Goal: Transaction & Acquisition: Purchase product/service

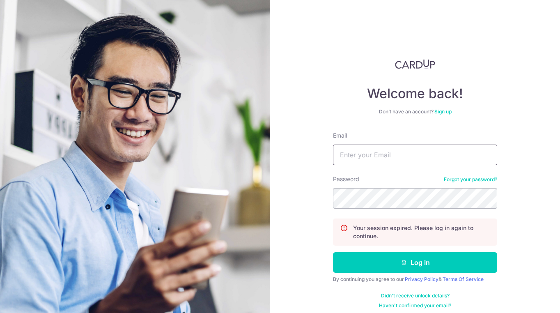
type input "[EMAIL_ADDRESS][DOMAIN_NAME]"
click at [415, 262] on button "Log in" at bounding box center [415, 262] width 164 height 21
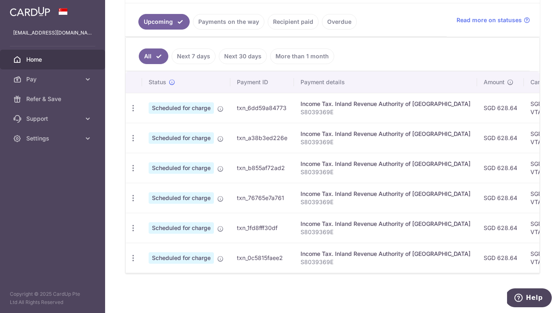
scroll to position [182, 0]
click at [191, 62] on link "Next 7 days" at bounding box center [194, 56] width 44 height 16
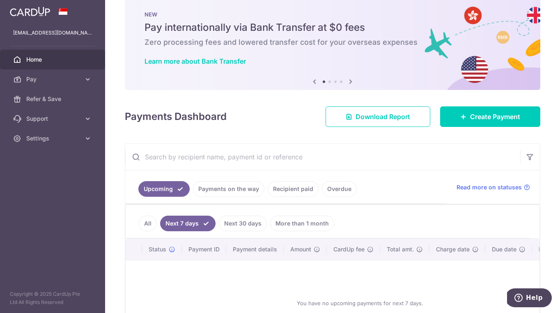
scroll to position [17, 0]
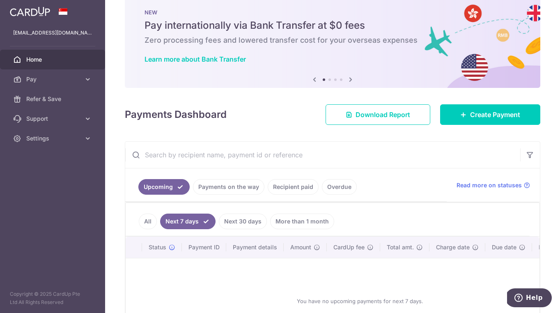
click at [41, 59] on span "Home" at bounding box center [53, 59] width 54 height 8
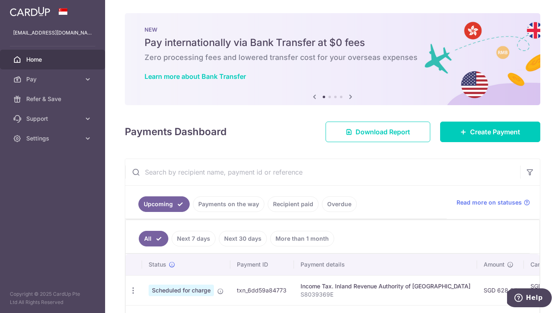
click at [349, 96] on icon at bounding box center [351, 97] width 10 height 10
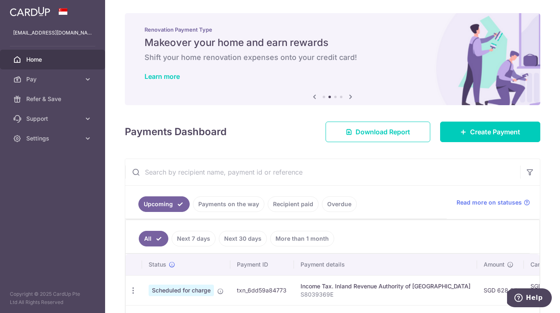
click at [349, 96] on icon at bounding box center [351, 97] width 10 height 10
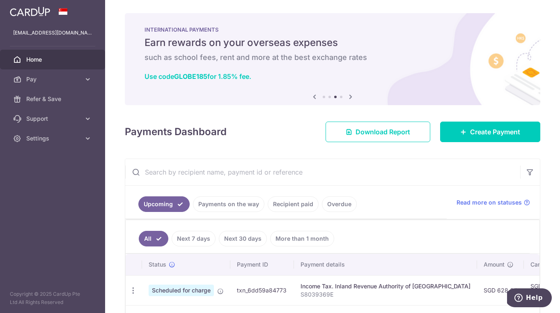
click at [349, 96] on icon at bounding box center [351, 97] width 10 height 10
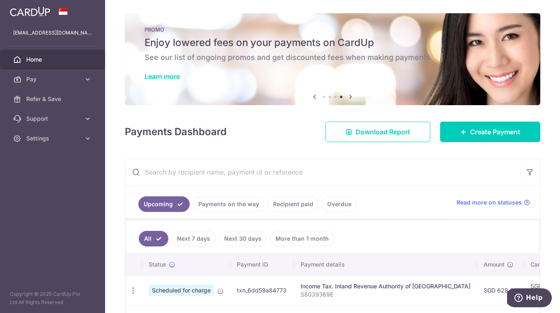
click at [313, 99] on icon at bounding box center [315, 97] width 10 height 10
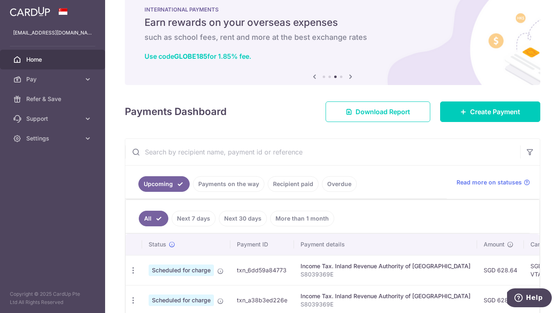
scroll to position [22, 0]
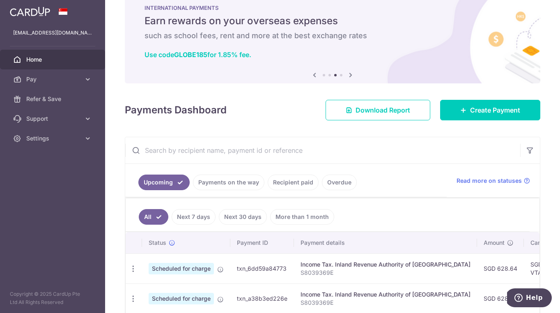
click at [315, 75] on icon at bounding box center [315, 75] width 10 height 10
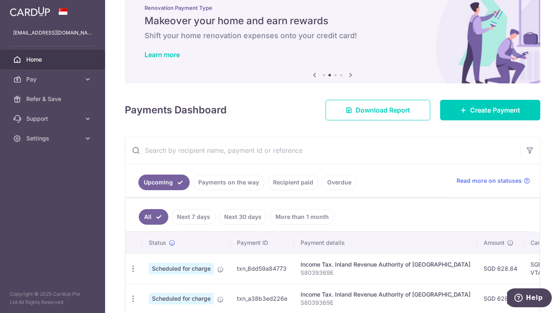
click at [315, 75] on icon at bounding box center [315, 75] width 10 height 10
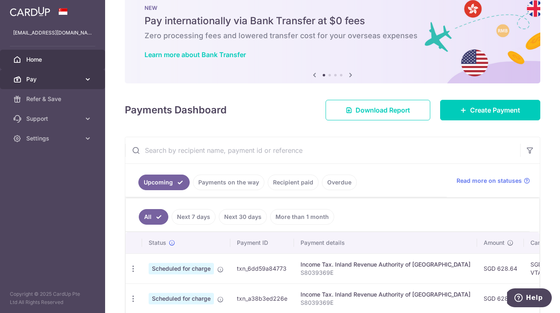
click at [83, 78] on link "Pay" at bounding box center [52, 79] width 105 height 20
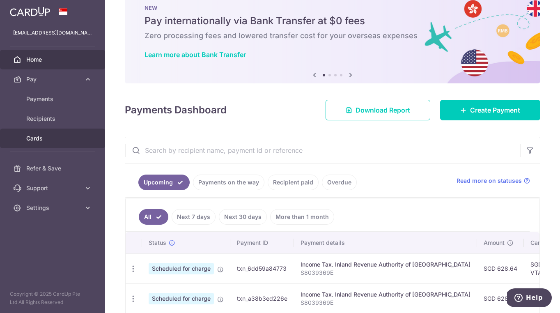
click at [48, 137] on span "Cards" at bounding box center [53, 138] width 54 height 8
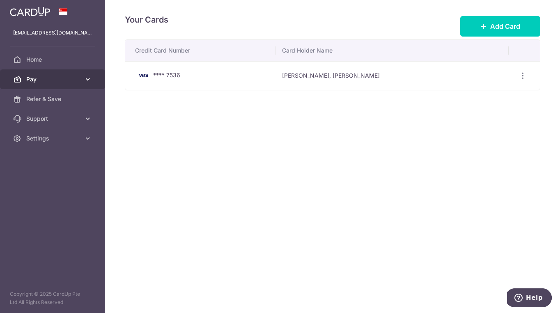
click at [86, 82] on icon at bounding box center [88, 79] width 8 height 8
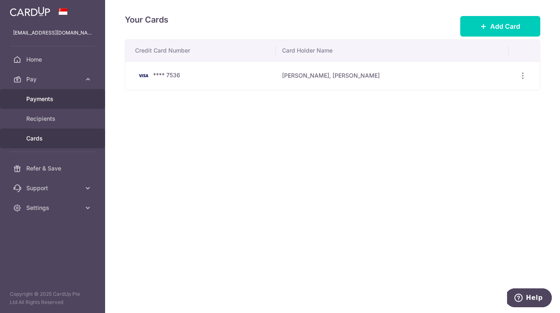
click at [52, 100] on span "Payments" at bounding box center [53, 99] width 54 height 8
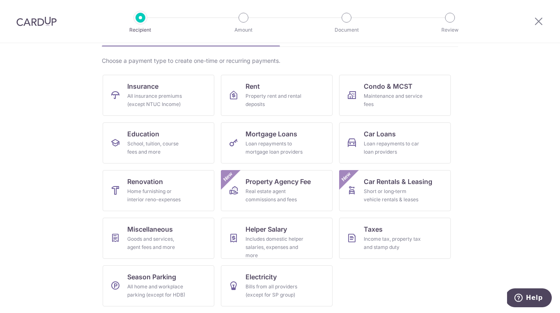
scroll to position [55, 0]
click at [169, 110] on link "Insurance All insurance premiums (except NTUC Income)" at bounding box center [159, 95] width 112 height 41
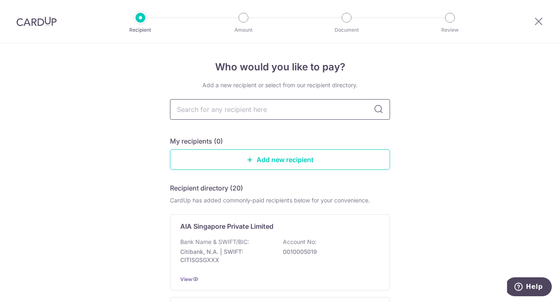
click at [214, 112] on input "text" at bounding box center [280, 109] width 220 height 21
type input "china taiping"
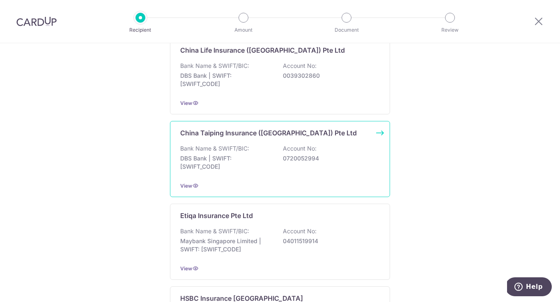
scroll to position [341, 0]
click at [295, 143] on div "China Taiping Insurance (Singapore) Pte Ltd Bank Name & SWIFT/BIC: DBS Bank | S…" at bounding box center [280, 158] width 220 height 76
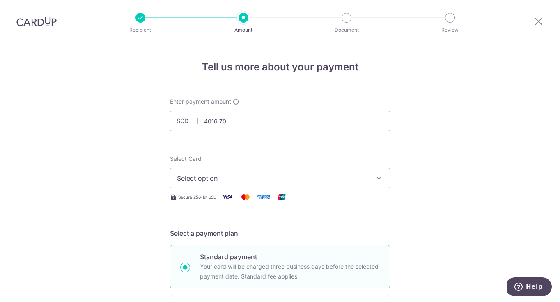
type input "4,016.70"
click at [272, 178] on span "Select option" at bounding box center [272, 178] width 191 height 10
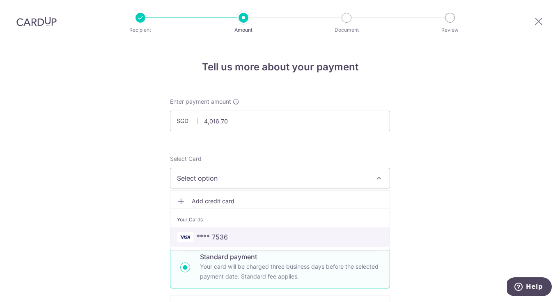
click at [223, 238] on span "**** 7536" at bounding box center [212, 237] width 31 height 10
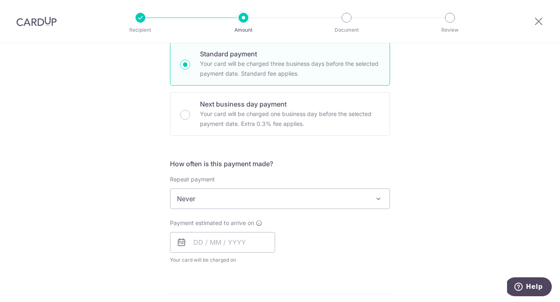
scroll to position [209, 0]
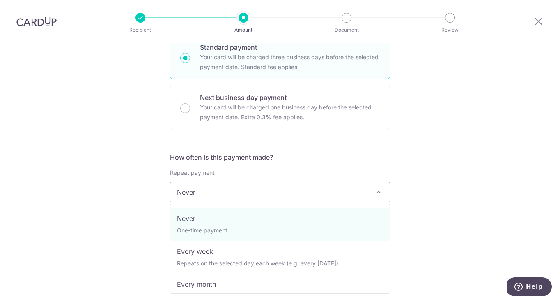
click at [306, 192] on span "Never" at bounding box center [279, 192] width 219 height 20
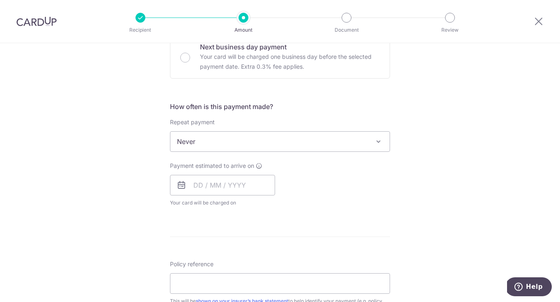
scroll to position [271, 0]
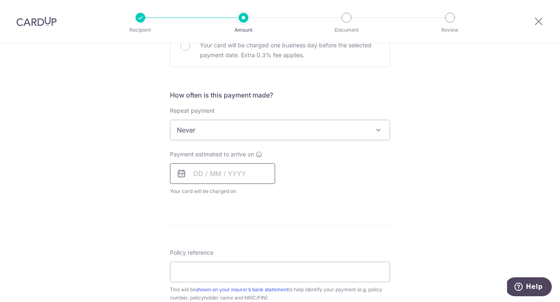
click at [236, 174] on input "text" at bounding box center [222, 173] width 105 height 21
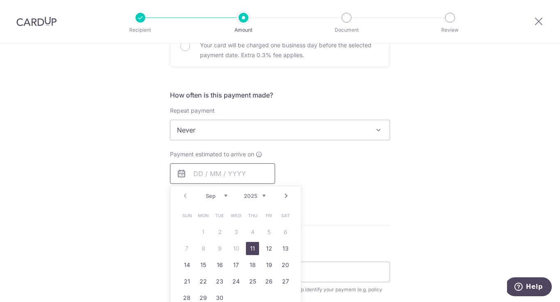
scroll to position [320, 0]
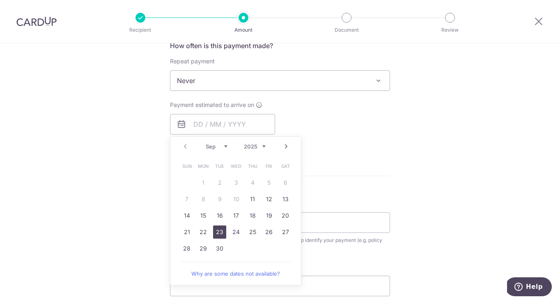
click at [219, 230] on link "23" at bounding box center [219, 231] width 13 height 13
type input "[DATE]"
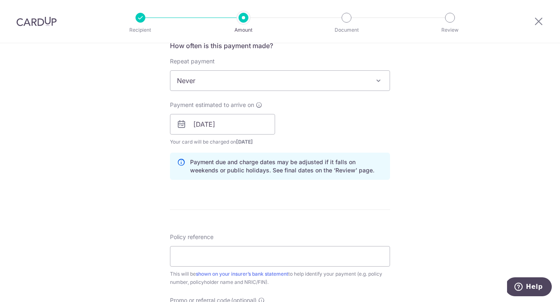
click at [444, 219] on div "Tell us more about your payment Enter payment amount SGD 4,016.70 4016.70 Selec…" at bounding box center [280, 111] width 560 height 777
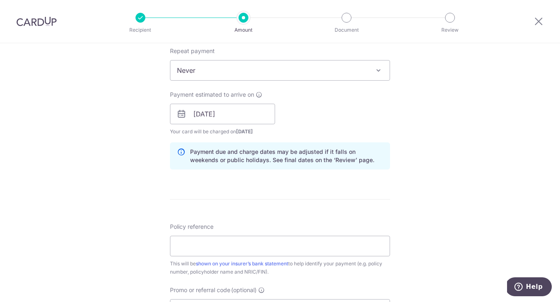
scroll to position [283, 0]
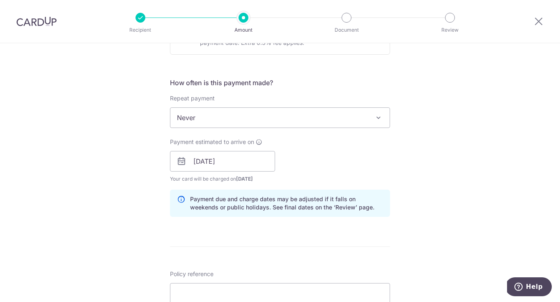
click at [324, 123] on span "Never" at bounding box center [279, 118] width 219 height 20
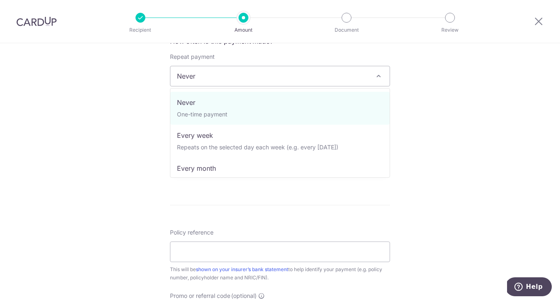
click at [322, 78] on span "Never" at bounding box center [279, 76] width 219 height 20
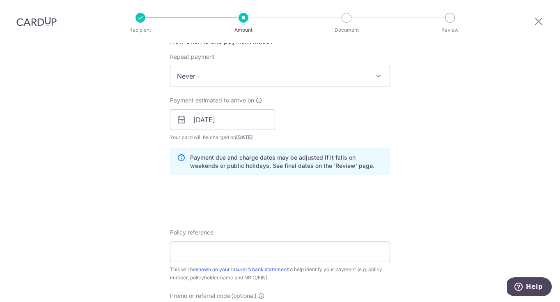
click at [483, 120] on div "Tell us more about your payment Enter payment amount SGD 4,016.70 4016.70 Selec…" at bounding box center [280, 106] width 560 height 777
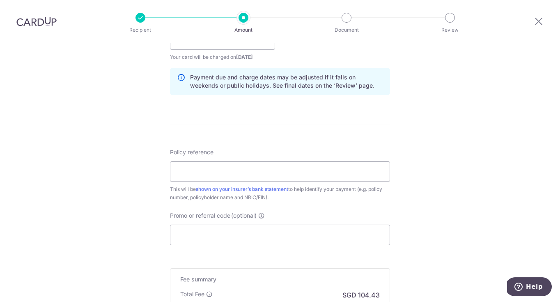
scroll to position [407, 0]
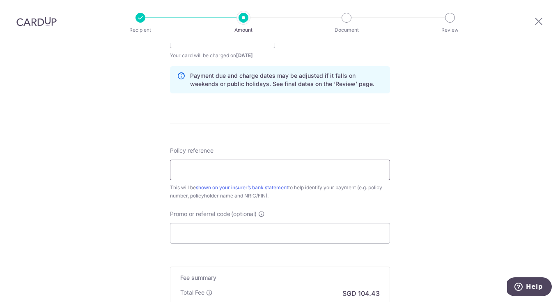
click at [289, 172] on input "Policy reference" at bounding box center [280, 169] width 220 height 21
type input "0000581385"
click at [308, 234] on input "Promo or referral code (optional)" at bounding box center [280, 233] width 220 height 21
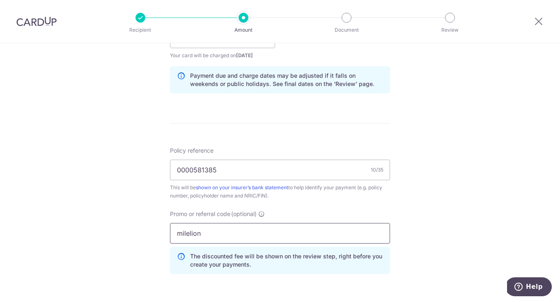
type input "milelion"
click at [428, 244] on div "Tell us more about your payment Enter payment amount SGD 4,016.70 4016.70 Selec…" at bounding box center [280, 43] width 560 height 814
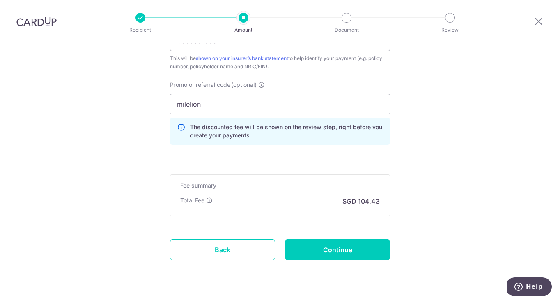
scroll to position [542, 0]
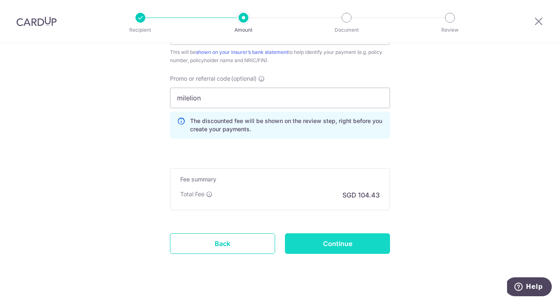
click at [345, 242] on input "Continue" at bounding box center [337, 243] width 105 height 21
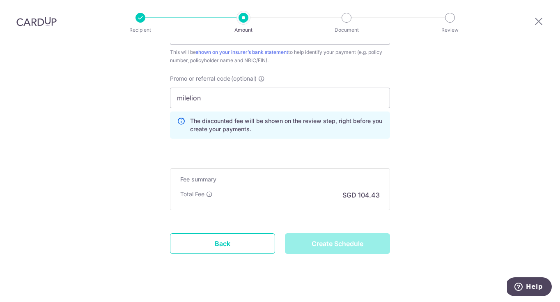
type input "Create Schedule"
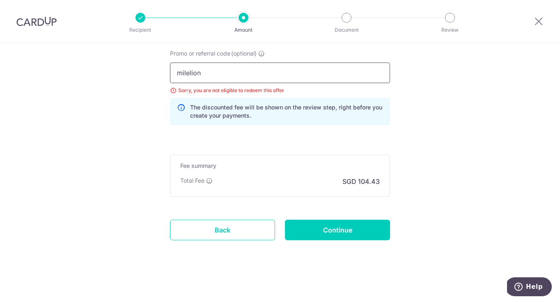
click at [224, 69] on input "milelion" at bounding box center [280, 72] width 220 height 21
type input "m"
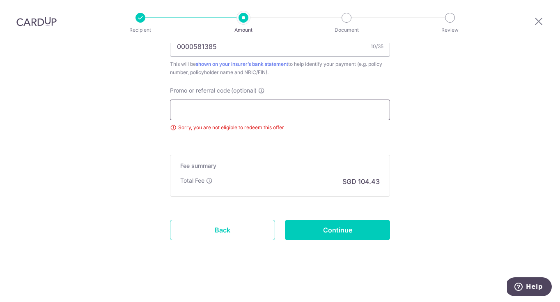
paste input "25AMEX18"
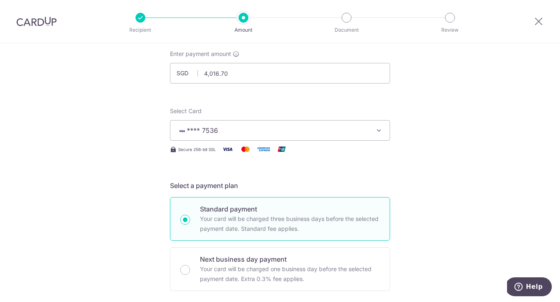
scroll to position [45, 0]
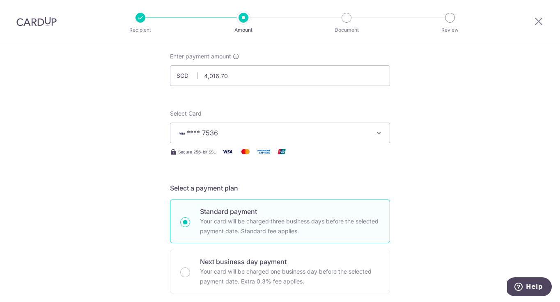
type input "25AMEX18"
click at [263, 151] on img at bounding box center [264, 151] width 16 height 10
click at [373, 126] on button "**** 7536" at bounding box center [280, 132] width 220 height 21
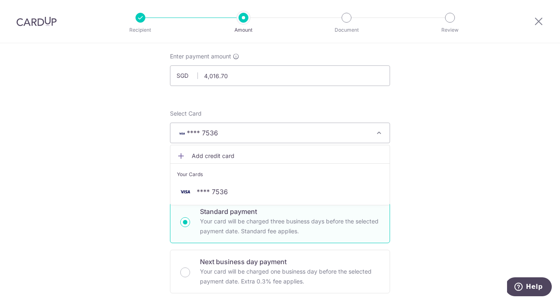
click at [235, 157] on span "Add credit card" at bounding box center [287, 156] width 191 height 8
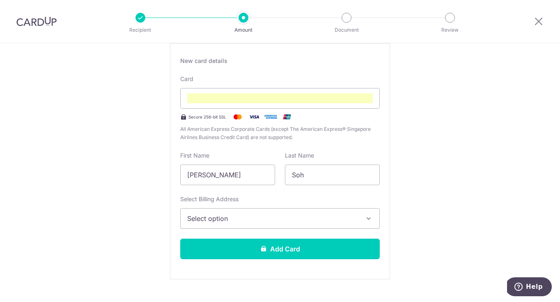
scroll to position [157, 0]
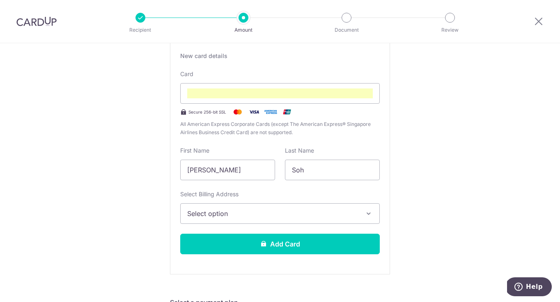
click at [341, 216] on span "Select option" at bounding box center [272, 213] width 171 height 10
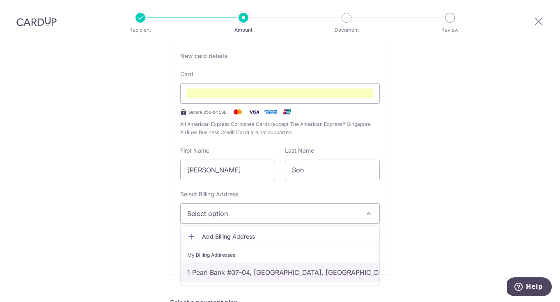
click at [318, 270] on link "1 Pearl Bank #07-04, Singapore, Singapore-169016" at bounding box center [280, 272] width 199 height 20
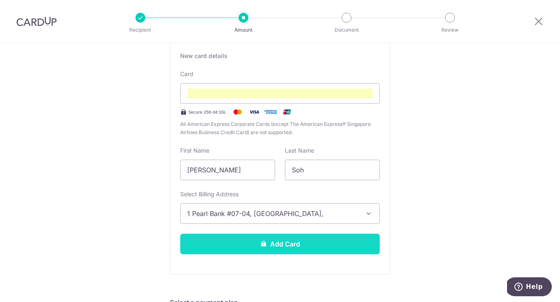
click at [333, 246] on button "Add Card" at bounding box center [280, 243] width 200 height 21
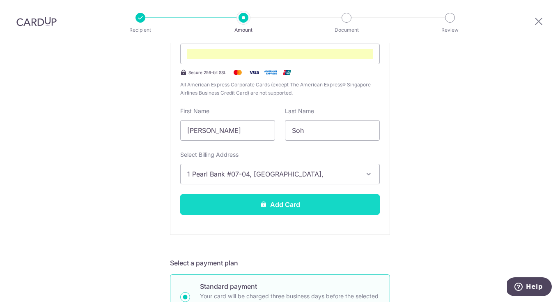
click at [318, 208] on button "Add Card" at bounding box center [280, 204] width 200 height 21
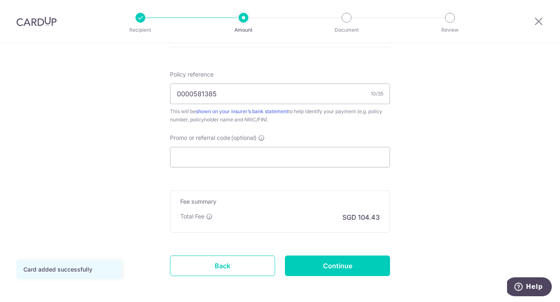
scroll to position [482, 0]
click at [303, 163] on input "Promo or referral code (optional)" at bounding box center [280, 157] width 220 height 21
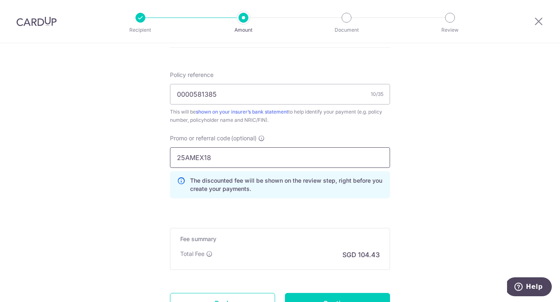
type input "25AMEX18"
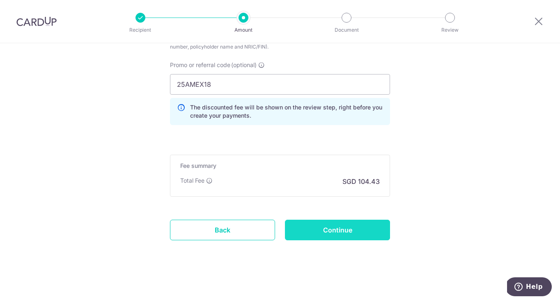
scroll to position [555, 0]
click at [352, 235] on input "Continue" at bounding box center [337, 229] width 105 height 21
type input "Update Schedule"
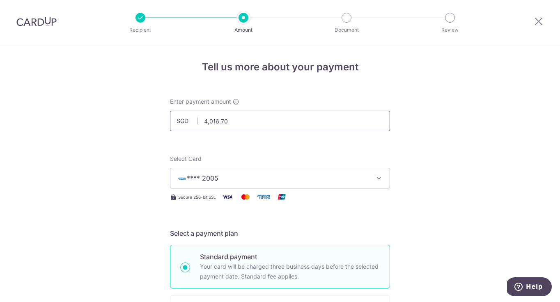
scroll to position [1, 0]
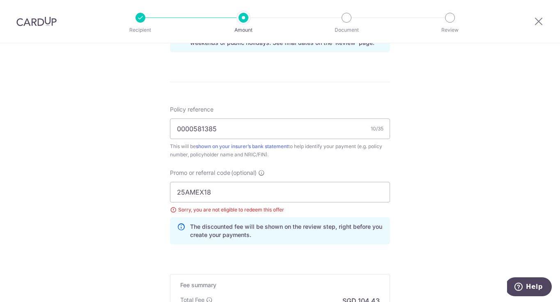
scroll to position [471, 0]
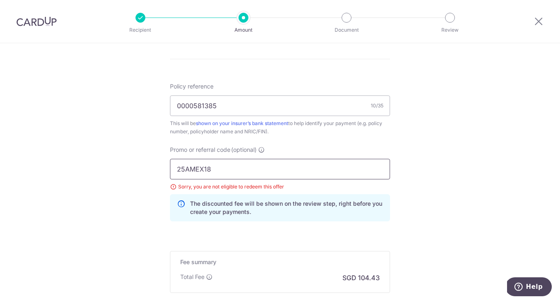
click at [251, 175] on input "25AMEX18" at bounding box center [280, 169] width 220 height 21
type input "2"
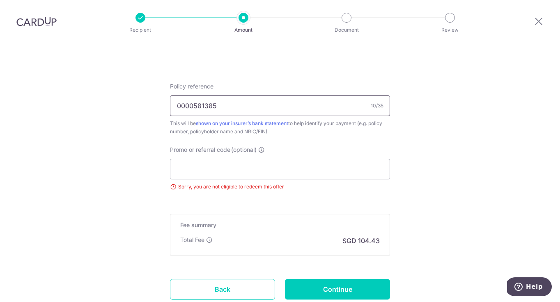
drag, startPoint x: 417, startPoint y: 116, endPoint x: 389, endPoint y: 111, distance: 27.9
click at [256, 101] on input "0000581385" at bounding box center [280, 105] width 220 height 21
click at [252, 159] on input "Promo or referral code (optional)" at bounding box center [280, 169] width 220 height 21
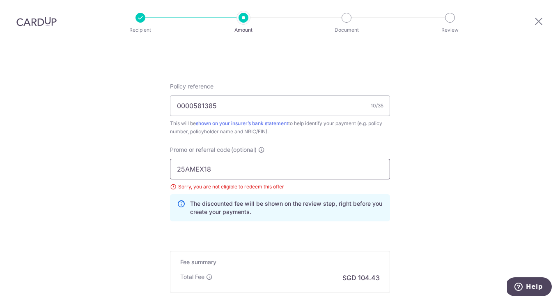
type input "25AMEX18"
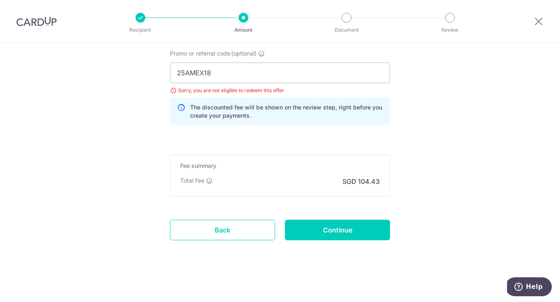
scroll to position [567, 0]
click at [364, 226] on input "Continue" at bounding box center [337, 229] width 105 height 21
type input "Update Schedule"
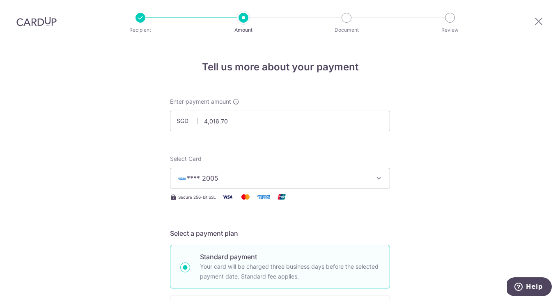
click at [279, 184] on button "**** 2005" at bounding box center [280, 178] width 220 height 21
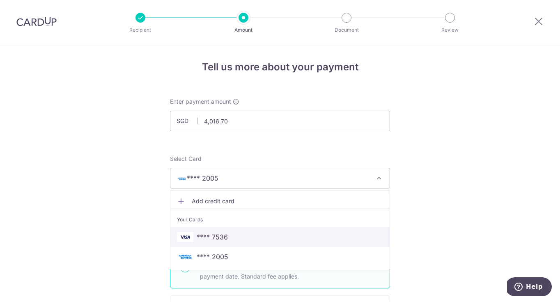
click at [267, 233] on span "**** 7536" at bounding box center [280, 237] width 206 height 10
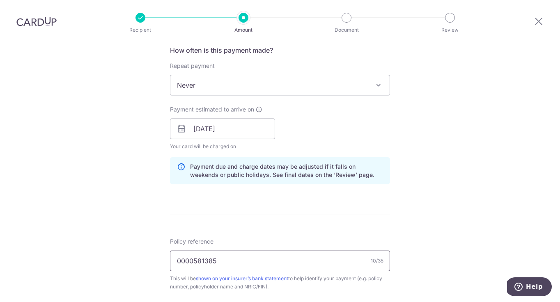
scroll to position [350, 0]
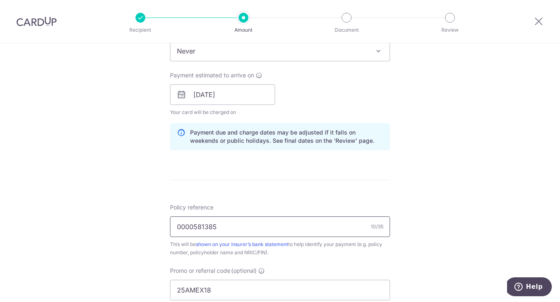
click at [299, 231] on input "0000581385" at bounding box center [280, 226] width 220 height 21
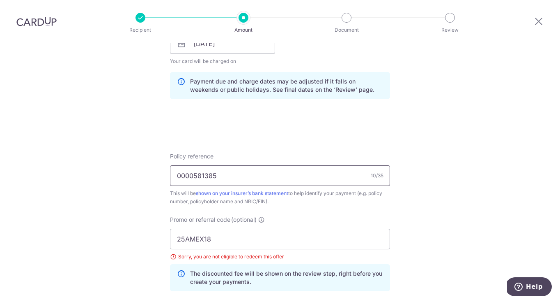
scroll to position [401, 0]
click at [279, 226] on div "Promo or referral code (optional) 25AMEX18 Sorry, you are not eligible to redee…" at bounding box center [280, 253] width 220 height 76
click at [272, 238] on input "25AMEX18" at bounding box center [280, 238] width 220 height 21
type input "2"
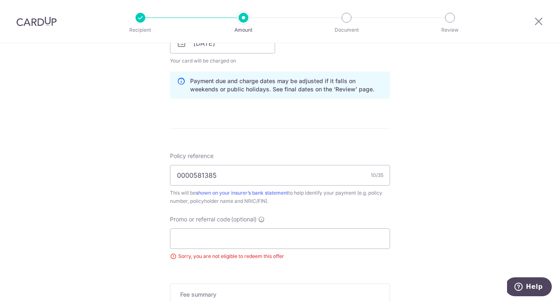
click at [506, 161] on div "Tell us more about your payment Enter payment amount SGD 4,016.70 4016.70 Selec…" at bounding box center [280, 36] width 560 height 788
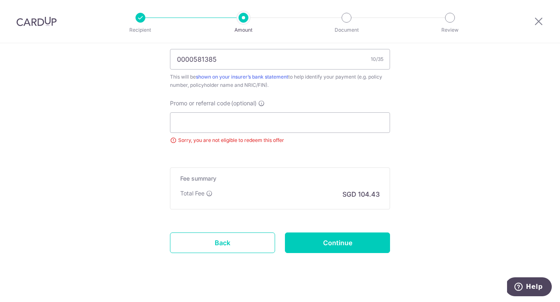
scroll to position [518, 0]
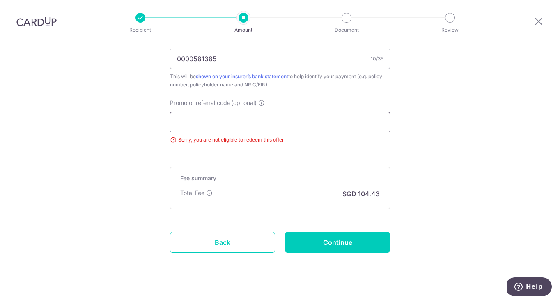
click at [219, 125] on input "Promo or referral code (optional)" at bounding box center [280, 122] width 220 height 21
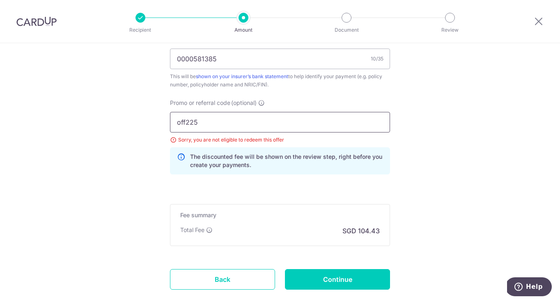
click at [329, 126] on input "off225" at bounding box center [280, 122] width 220 height 21
click at [208, 133] on div "off225 Sorry, you are not eligible to redeem this offer The discounted fee will…" at bounding box center [280, 143] width 220 height 62
click at [209, 127] on input "off225" at bounding box center [280, 122] width 220 height 21
type input "o"
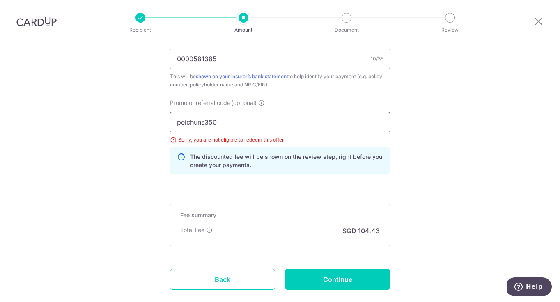
type input "peichuns350"
click at [352, 119] on input "peichuns350" at bounding box center [280, 122] width 220 height 21
click at [327, 60] on input "0000581385" at bounding box center [280, 58] width 220 height 21
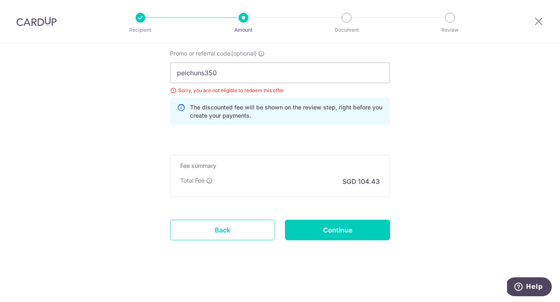
scroll to position [567, 0]
click at [369, 228] on input "Continue" at bounding box center [337, 229] width 105 height 21
type input "Update Schedule"
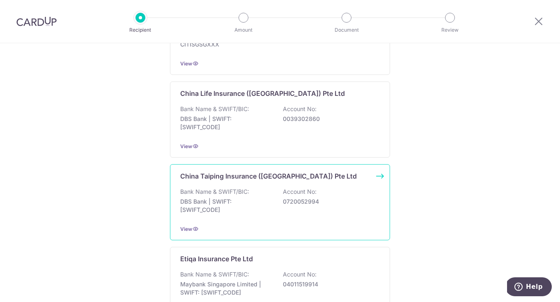
scroll to position [306, 0]
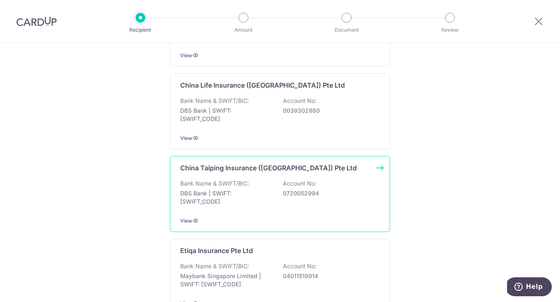
click at [265, 205] on p "DBS Bank | SWIFT: [SWIFT_CODE]" at bounding box center [226, 197] width 92 height 16
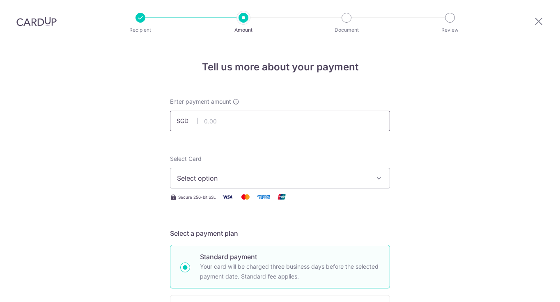
click at [241, 119] on input "text" at bounding box center [280, 120] width 220 height 21
type input "1"
type input "3"
type input "4,016.70"
click at [244, 174] on span "Select option" at bounding box center [272, 178] width 191 height 10
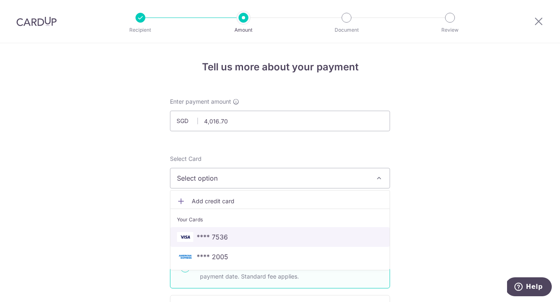
click at [241, 240] on span "**** 7536" at bounding box center [280, 237] width 206 height 10
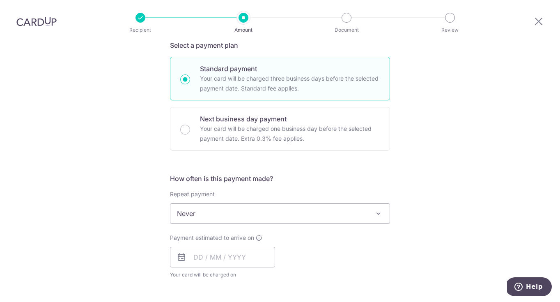
scroll to position [193, 0]
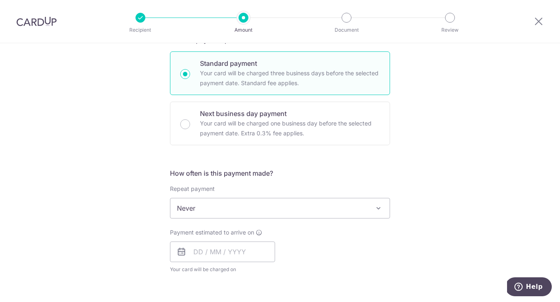
click at [230, 207] on span "Never" at bounding box center [279, 208] width 219 height 20
click at [297, 246] on div "Payment estimated to arrive on Your card will be charged on for the first payme…" at bounding box center [280, 250] width 230 height 45
click at [254, 246] on input "text" at bounding box center [222, 251] width 105 height 21
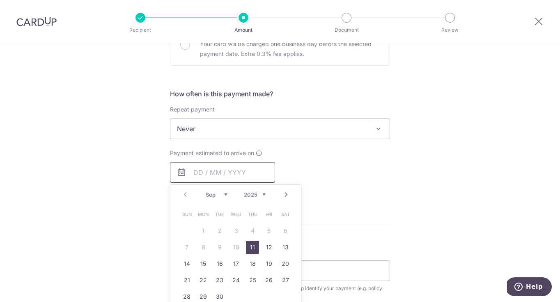
scroll to position [273, 0]
click at [206, 277] on link "22" at bounding box center [203, 278] width 13 height 13
type input "[DATE]"
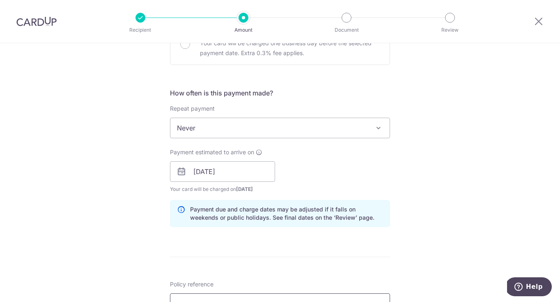
click at [354, 293] on input "Policy reference" at bounding box center [280, 303] width 220 height 21
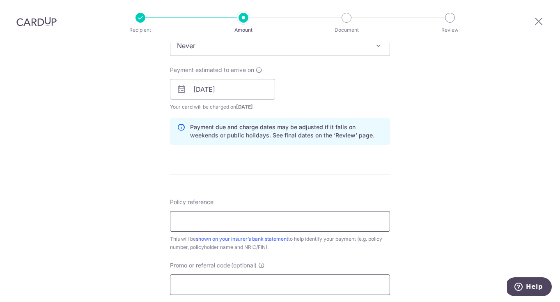
click at [202, 278] on input "Promo or referral code (optional)" at bounding box center [280, 284] width 220 height 21
click at [372, 216] on input "Policy reference" at bounding box center [280, 221] width 220 height 21
click at [322, 158] on form "Enter payment amount SGD 4,016.70 4016.70 Select Card **** 7536 Add credit card…" at bounding box center [280, 84] width 220 height 684
click at [305, 226] on input "Policy reference" at bounding box center [280, 221] width 220 height 21
type input "0000581385"
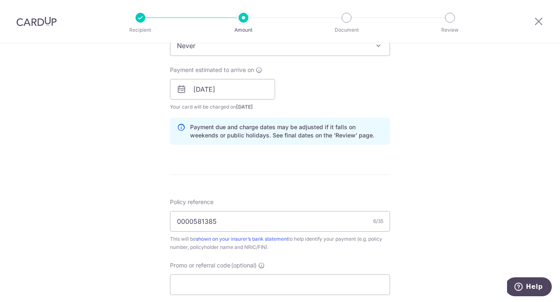
click at [325, 255] on div "Policy reference 0000581385 6/35 This will be shown on your insurer’s bank stat…" at bounding box center [280, 246] width 220 height 97
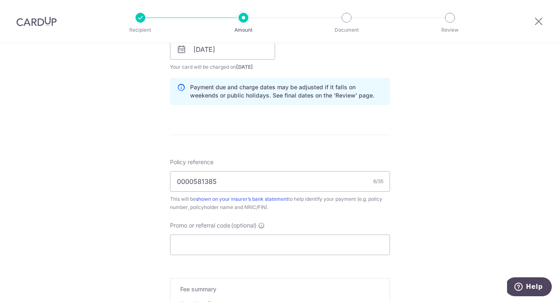
scroll to position [405, 0]
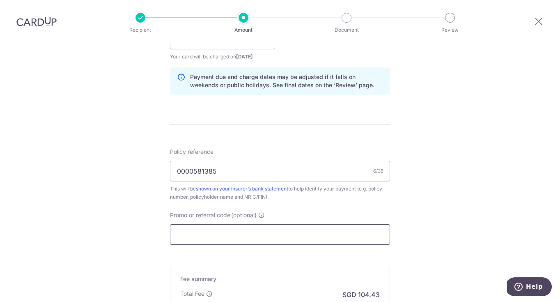
click at [294, 236] on input "Promo or referral code (optional)" at bounding box center [280, 234] width 220 height 21
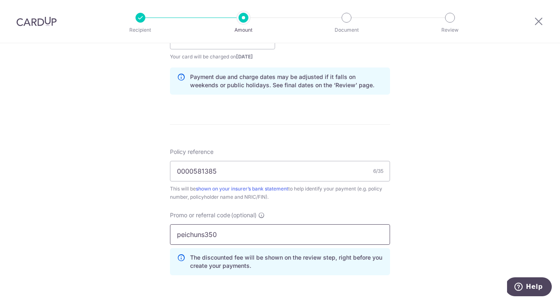
type input "peichuns350"
click at [448, 233] on div "Tell us more about your payment Enter payment amount SGD 4,016.70 4016.70 Selec…" at bounding box center [280, 45] width 560 height 814
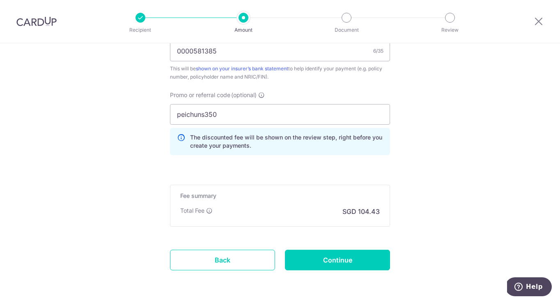
scroll to position [526, 0]
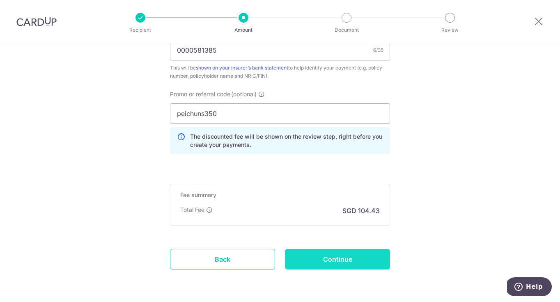
click at [366, 255] on input "Continue" at bounding box center [337, 259] width 105 height 21
type input "Create Schedule"
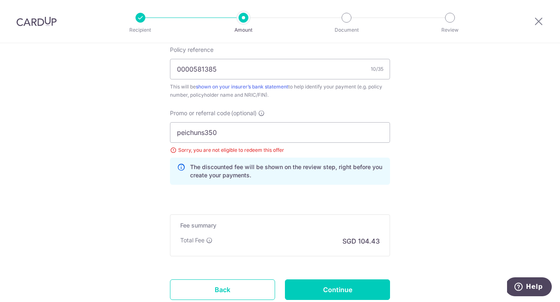
scroll to position [500, 0]
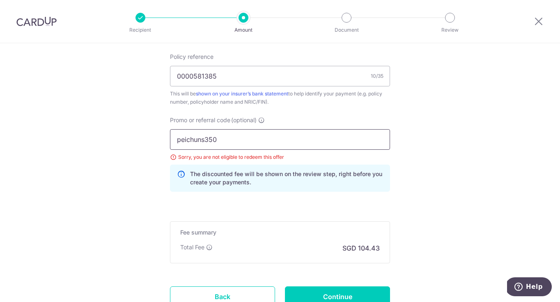
click at [266, 144] on input "peichuns350" at bounding box center [280, 139] width 220 height 21
type input "p"
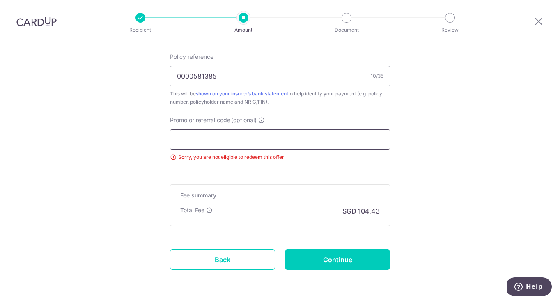
click at [244, 134] on input "Promo or referral code (optional)" at bounding box center [280, 139] width 220 height 21
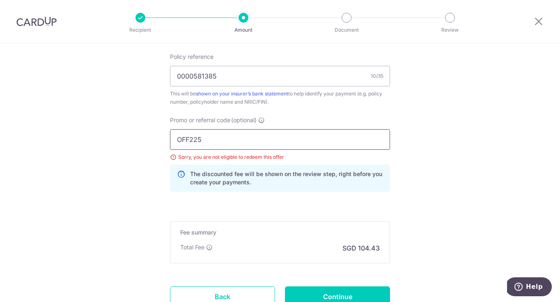
type input "OFF225"
drag, startPoint x: 375, startPoint y: 185, endPoint x: 414, endPoint y: 175, distance: 41.1
click at [375, 185] on p "The discounted fee will be shown on the review step, right before you create yo…" at bounding box center [286, 178] width 193 height 16
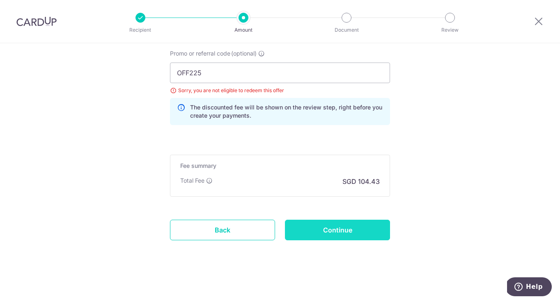
scroll to position [567, 0]
click at [354, 229] on input "Continue" at bounding box center [337, 229] width 105 height 21
type input "Update Schedule"
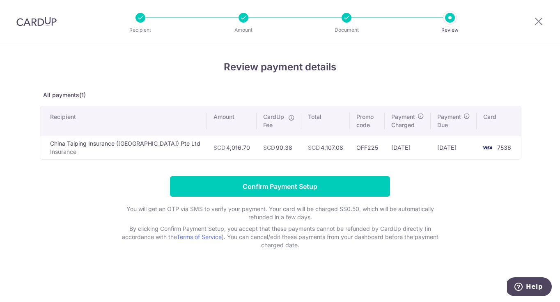
click at [310, 186] on input "Confirm Payment Setup" at bounding box center [280, 186] width 220 height 21
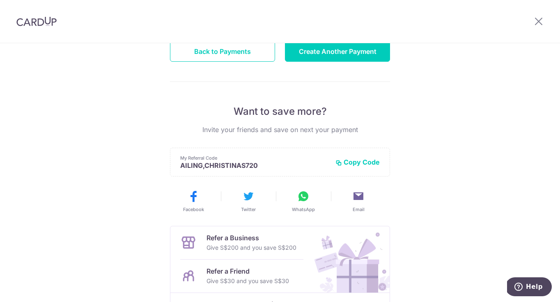
scroll to position [0, 0]
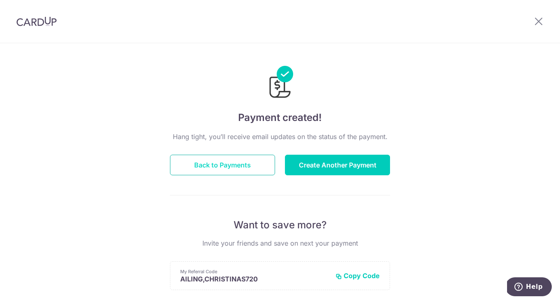
click at [252, 162] on button "Back to Payments" at bounding box center [222, 164] width 105 height 21
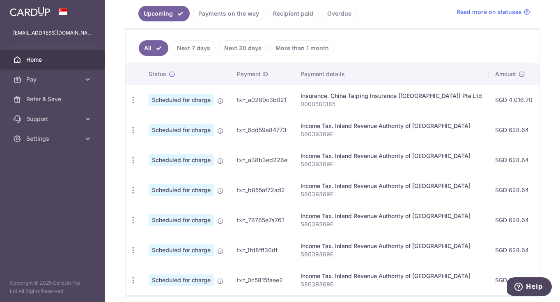
scroll to position [187, 0]
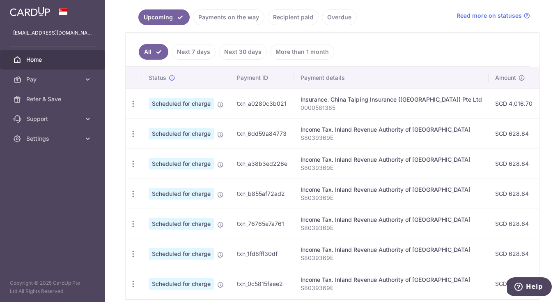
click at [188, 51] on link "Next 7 days" at bounding box center [194, 52] width 44 height 16
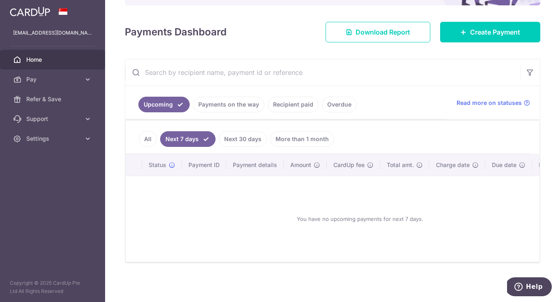
click at [250, 137] on link "Next 30 days" at bounding box center [243, 139] width 48 height 16
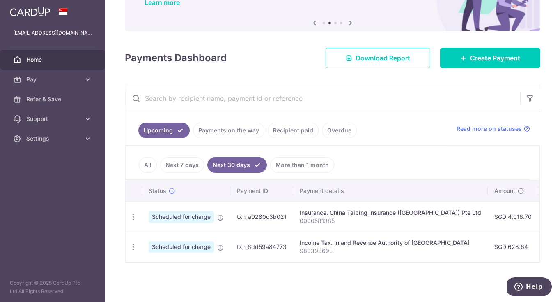
scroll to position [74, 0]
click at [148, 164] on link "All" at bounding box center [148, 165] width 18 height 16
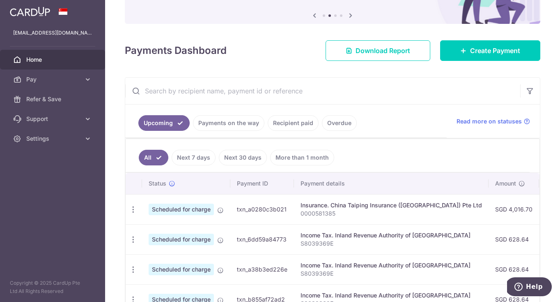
scroll to position [104, 0]
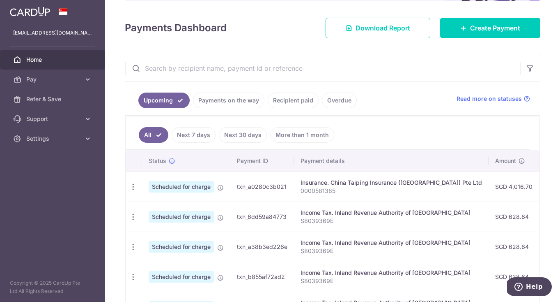
click at [243, 106] on link "Payments on the way" at bounding box center [228, 100] width 71 height 16
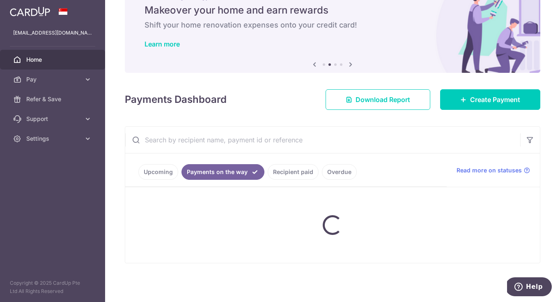
scroll to position [9, 0]
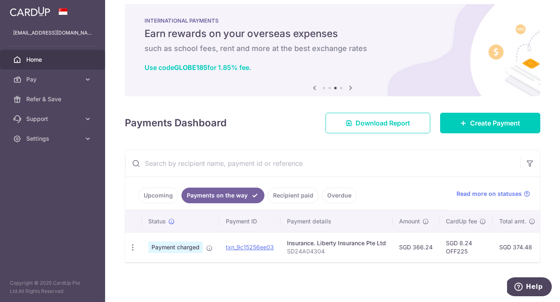
click at [48, 57] on span "Home" at bounding box center [53, 59] width 54 height 8
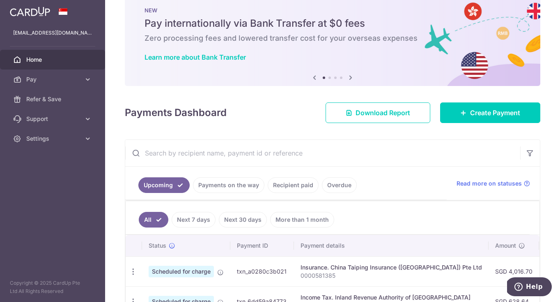
click at [467, 132] on div "× Pause Schedule Pause all future payments in this series Pause just this one p…" at bounding box center [332, 151] width 455 height 302
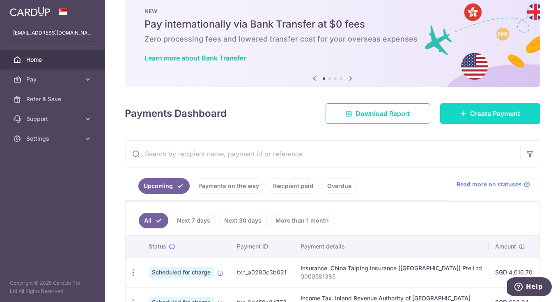
click at [466, 113] on icon at bounding box center [463, 113] width 7 height 7
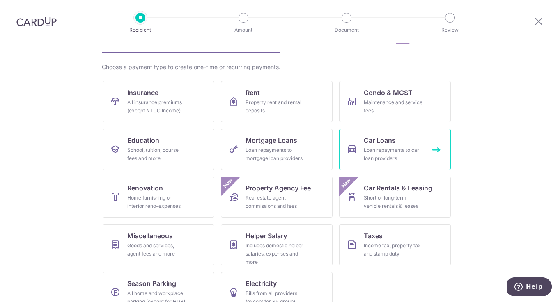
scroll to position [49, 0]
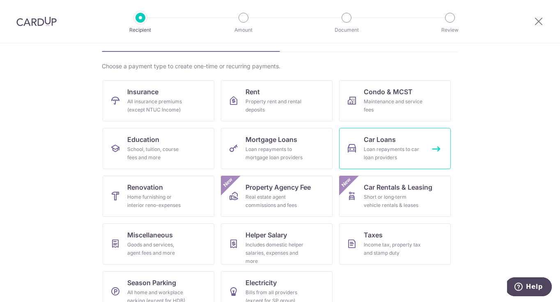
click at [403, 146] on div "Loan repayments to car loan providers" at bounding box center [393, 153] width 59 height 16
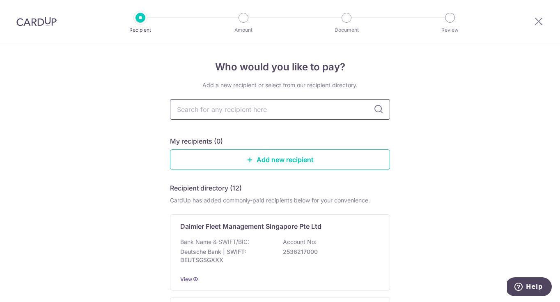
click at [238, 113] on input "text" at bounding box center [280, 109] width 220 height 21
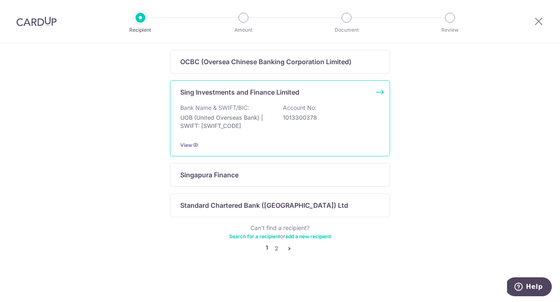
scroll to position [555, 0]
click at [275, 251] on link "2" at bounding box center [277, 248] width 10 height 10
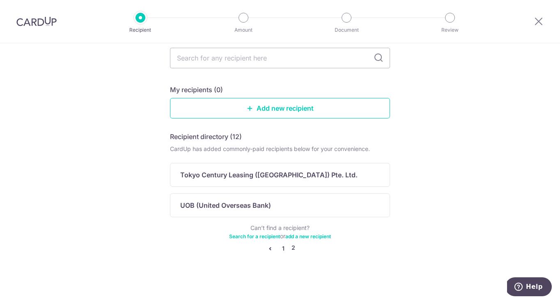
click at [284, 248] on link "1" at bounding box center [284, 248] width 10 height 10
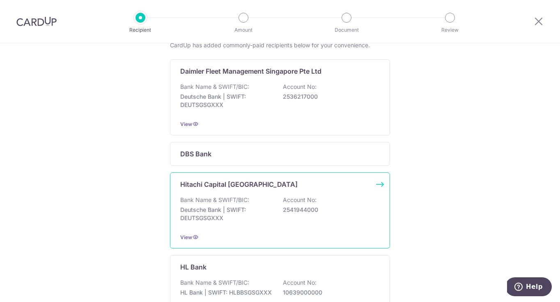
scroll to position [149, 0]
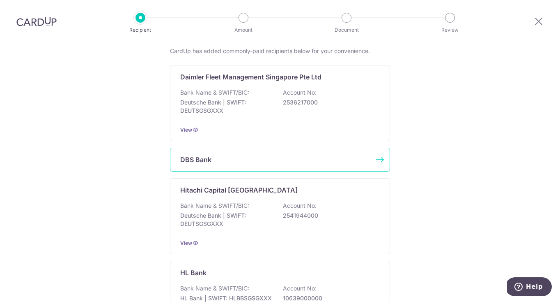
click at [221, 166] on div "DBS Bank" at bounding box center [280, 159] width 220 height 24
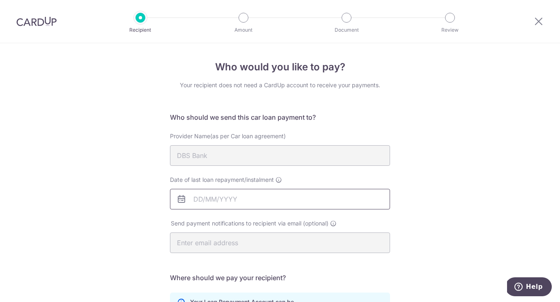
click at [212, 202] on input "Date of last loan repayment/instalment" at bounding box center [280, 199] width 220 height 21
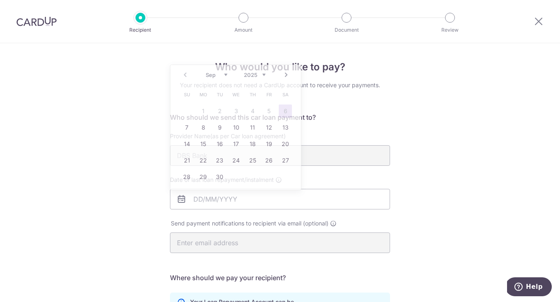
click at [414, 185] on div "Who would you like to pay? Your recipient does not need a CardUp account to rec…" at bounding box center [280, 268] width 560 height 451
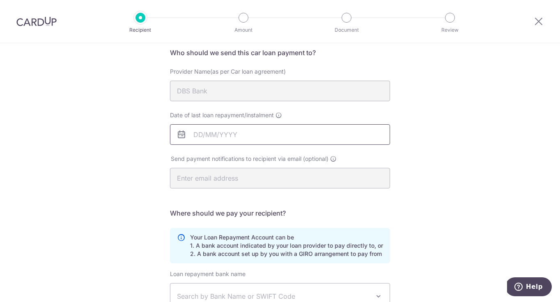
scroll to position [65, 0]
